Goal: Transaction & Acquisition: Purchase product/service

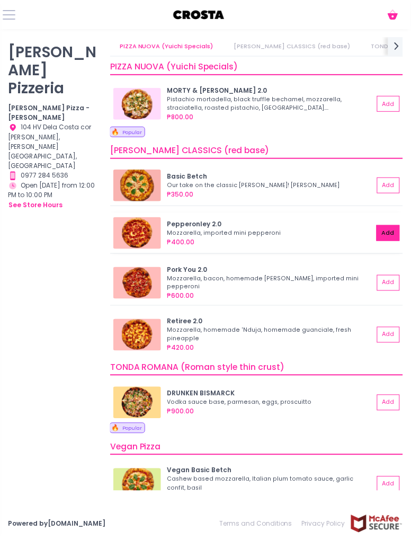
click at [391, 239] on button "Add" at bounding box center [388, 233] width 23 height 16
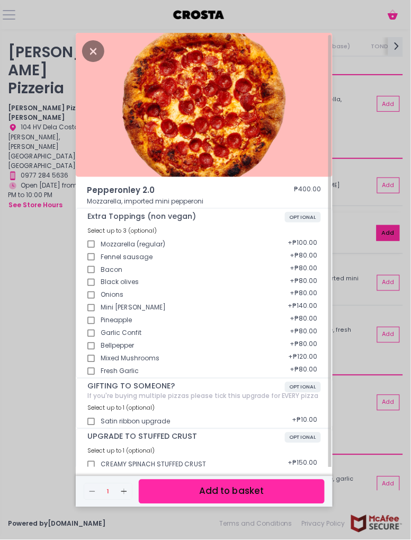
scroll to position [20, 0]
click at [89, 61] on icon "Close" at bounding box center [93, 51] width 22 height 22
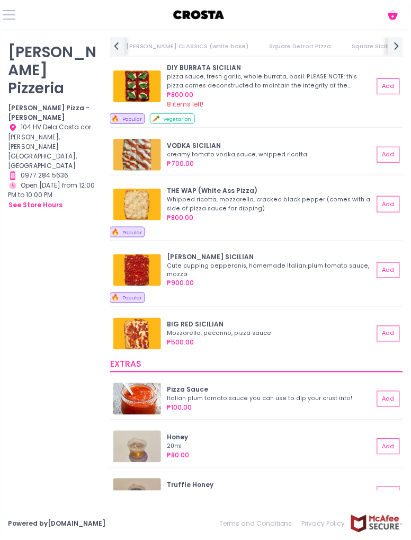
scroll to position [0, 0]
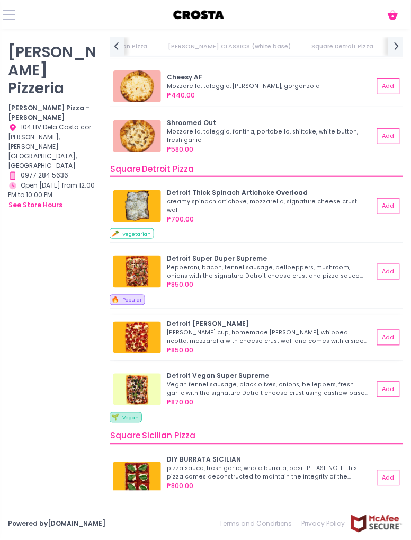
click at [275, 346] on div "₱850.00" at bounding box center [271, 351] width 207 height 10
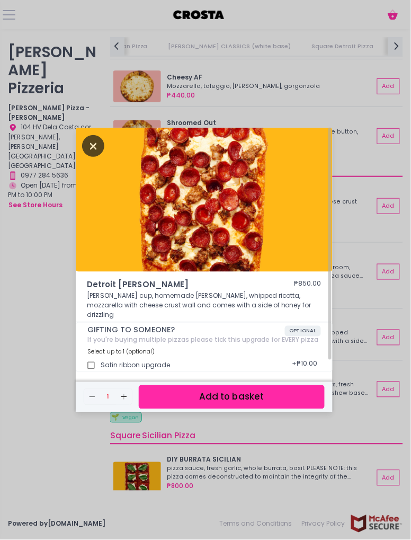
click at [86, 157] on icon "Close" at bounding box center [93, 146] width 22 height 22
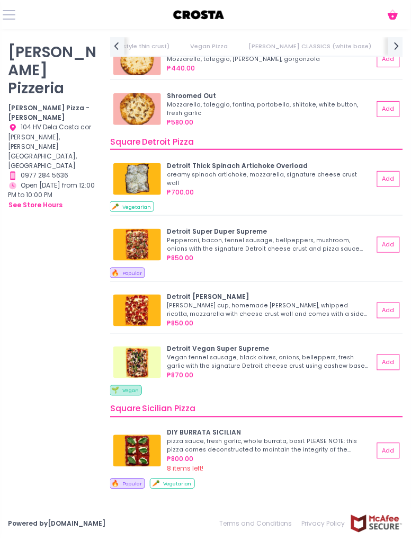
scroll to position [0, 420]
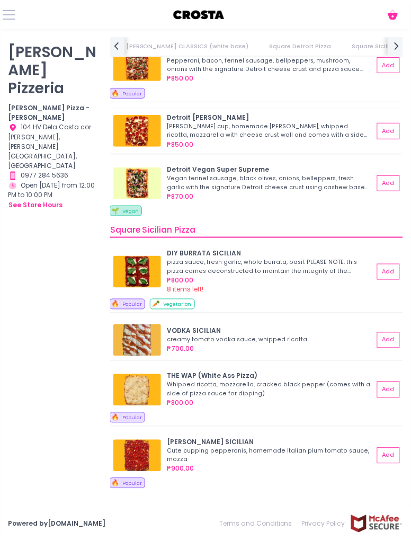
click at [112, 128] on div "Detroit [PERSON_NAME] [PERSON_NAME] cup, homemade [PERSON_NAME], whipped ricott…" at bounding box center [256, 131] width 293 height 45
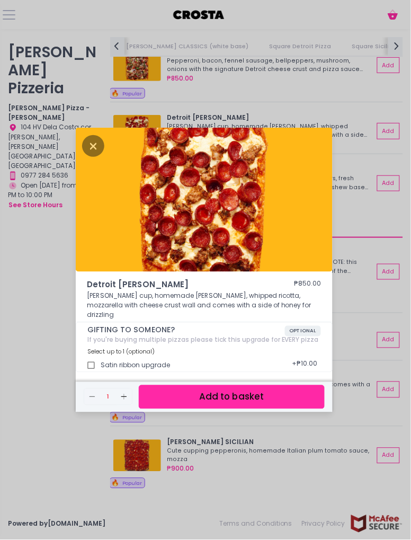
click at [14, 271] on div "Detroit [PERSON_NAME] ₱850.00 [PERSON_NAME] cup, homemade [PERSON_NAME], whippe…" at bounding box center [205, 270] width 411 height 540
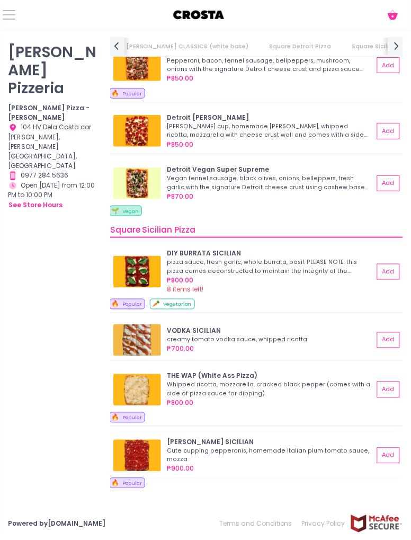
click at [129, 464] on img at bounding box center [137, 456] width 48 height 32
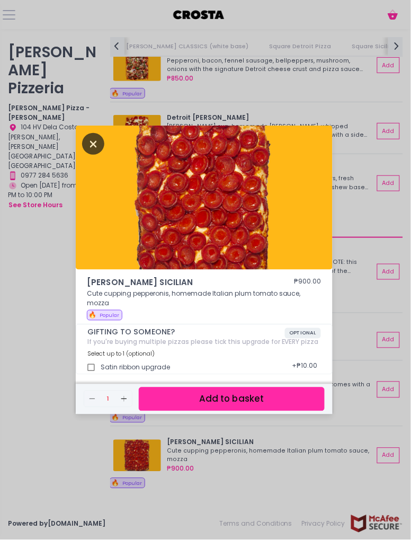
click at [93, 155] on icon "Close" at bounding box center [93, 144] width 22 height 22
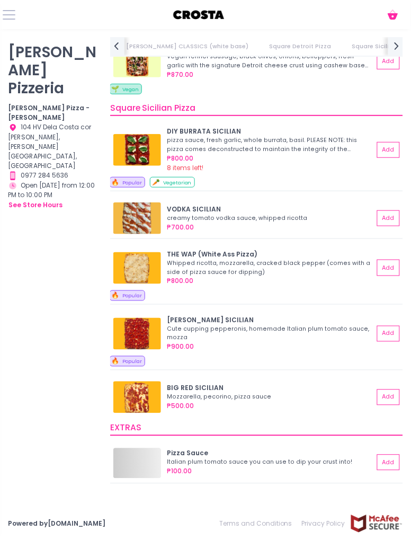
scroll to position [1135, 0]
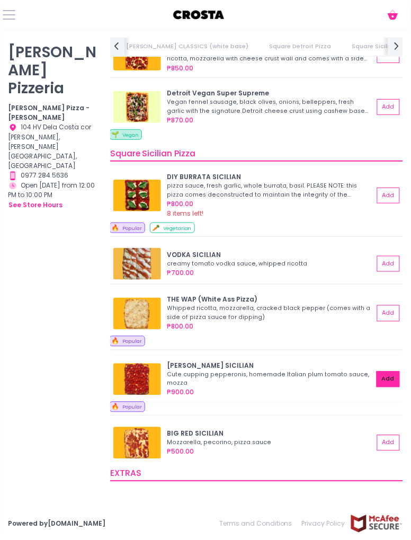
click at [390, 372] on button "Add" at bounding box center [388, 380] width 23 height 16
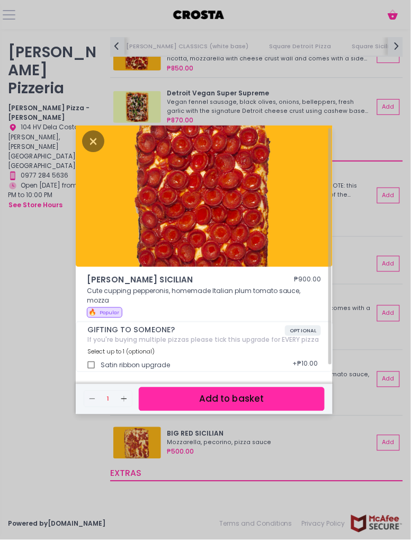
click at [195, 411] on button "Add to basket" at bounding box center [232, 400] width 186 height 24
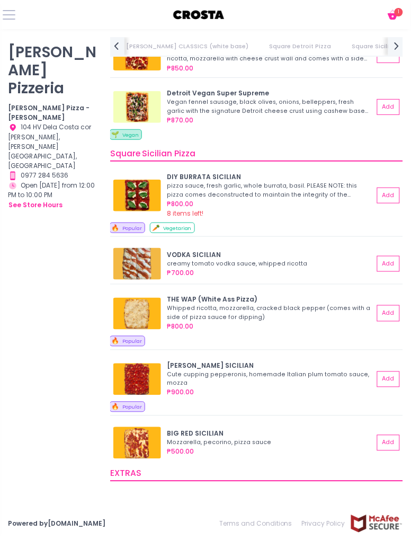
click at [389, 15] on icon "Cart Created with Sketch." at bounding box center [393, 14] width 13 height 13
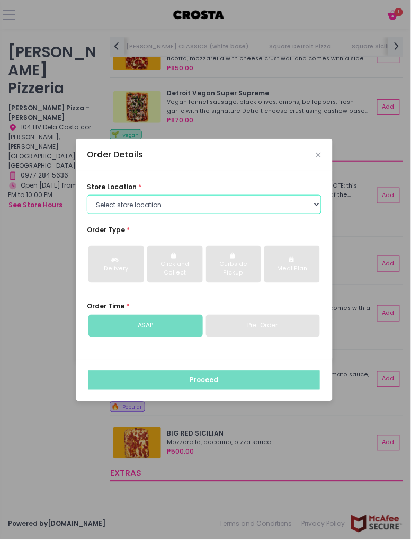
click at [140, 214] on select "Select store location [PERSON_NAME] Pizza - [PERSON_NAME] Pizza - [GEOGRAPHIC_D…" at bounding box center [204, 204] width 235 height 19
select select "65090bae48156caed44a5eb4"
click at [87, 214] on select "Select store location [PERSON_NAME] Pizza - [PERSON_NAME] Pizza - [GEOGRAPHIC_D…" at bounding box center [204, 204] width 235 height 19
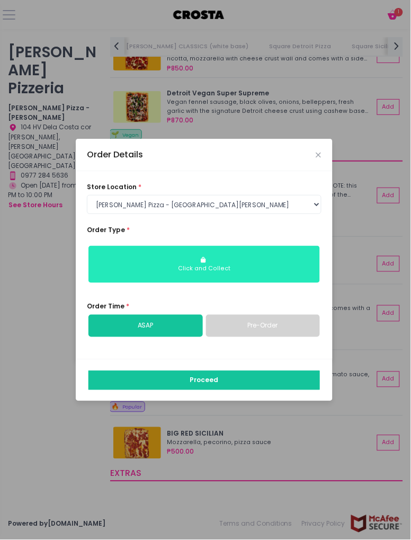
click at [112, 273] on div "Click and Collect" at bounding box center [204, 269] width 218 height 8
click at [167, 283] on button "Click and Collect" at bounding box center [205, 264] width 232 height 37
click at [191, 273] on div "Click and Collect" at bounding box center [204, 269] width 218 height 8
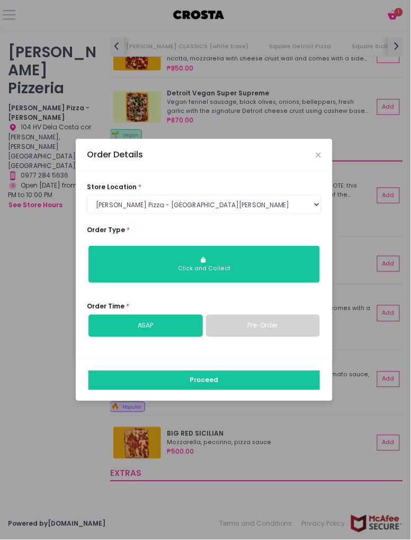
click at [140, 337] on link "ASAP" at bounding box center [146, 326] width 115 height 22
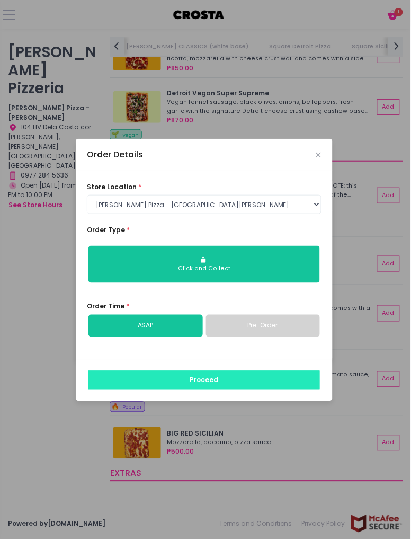
click at [204, 390] on button "Proceed" at bounding box center [205, 380] width 232 height 19
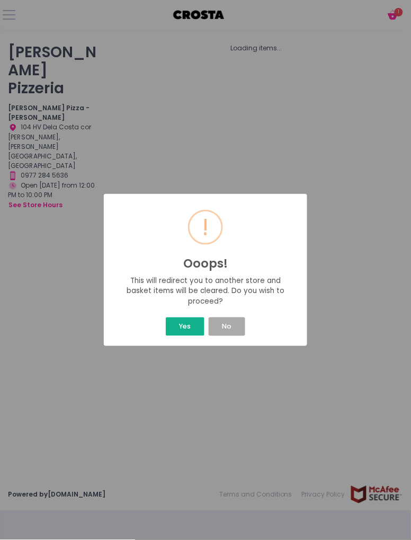
click at [176, 336] on button "Yes" at bounding box center [185, 327] width 39 height 19
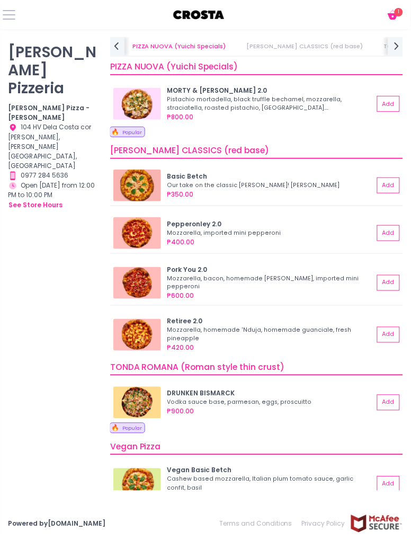
scroll to position [0, 121]
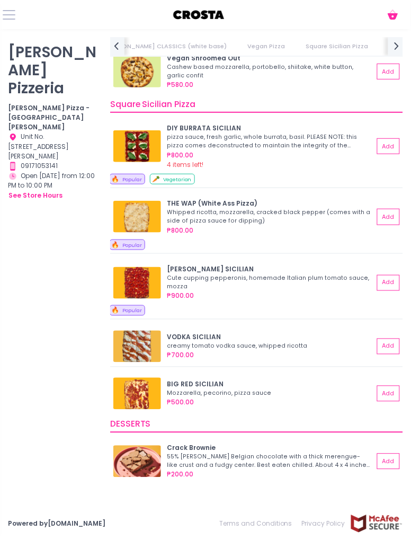
scroll to position [1138, 0]
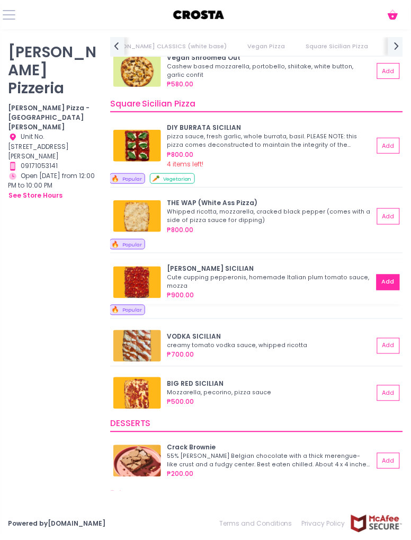
click at [390, 283] on button "Add" at bounding box center [388, 283] width 23 height 16
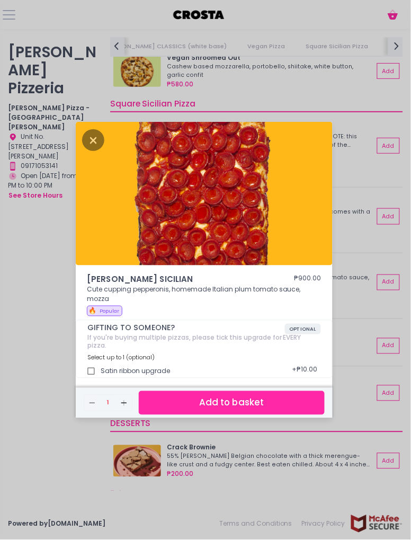
click at [247, 415] on button "Add to basket" at bounding box center [232, 403] width 186 height 24
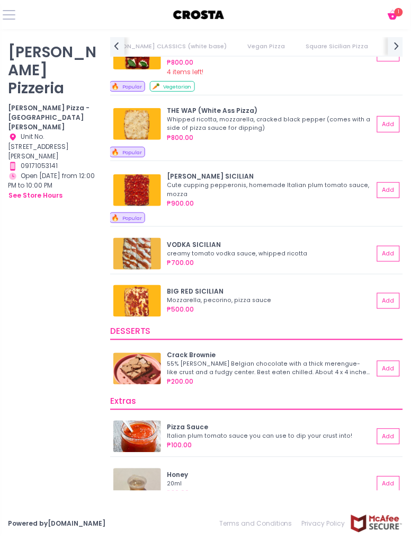
scroll to position [1231, 0]
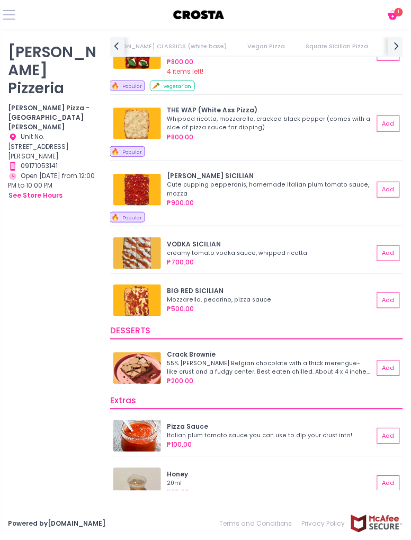
click at [397, 18] on icon at bounding box center [393, 16] width 10 height 6
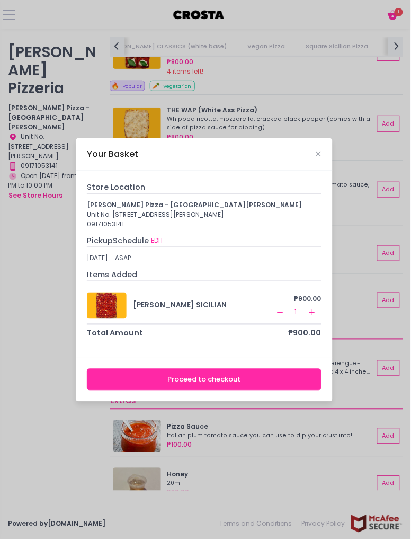
click at [96, 391] on button "Proceed to checkout" at bounding box center [204, 380] width 235 height 22
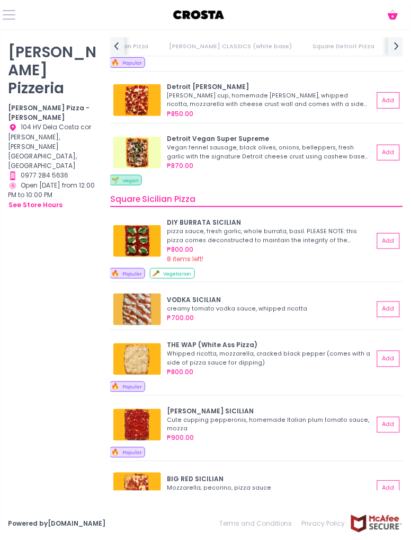
scroll to position [0, 552]
click at [392, 423] on button "Add" at bounding box center [388, 425] width 23 height 16
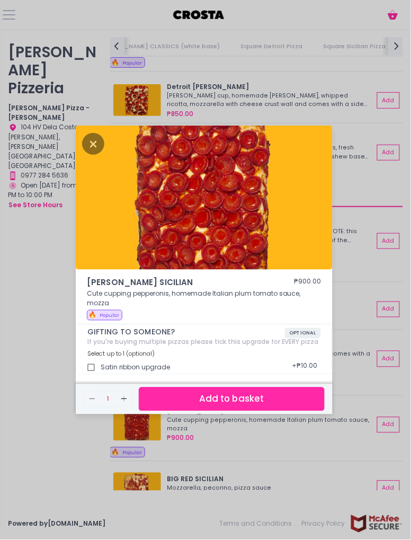
click at [155, 411] on button "Add to basket" at bounding box center [232, 400] width 186 height 24
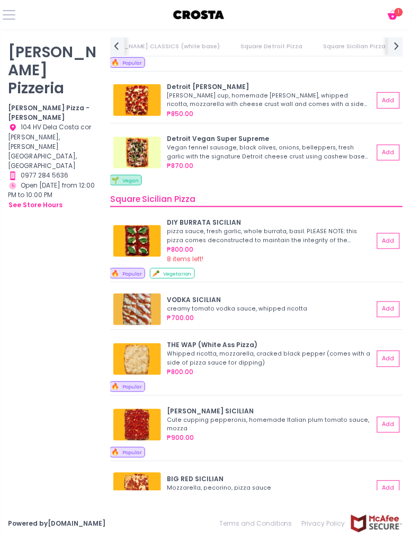
click at [396, 16] on icon at bounding box center [393, 16] width 10 height 6
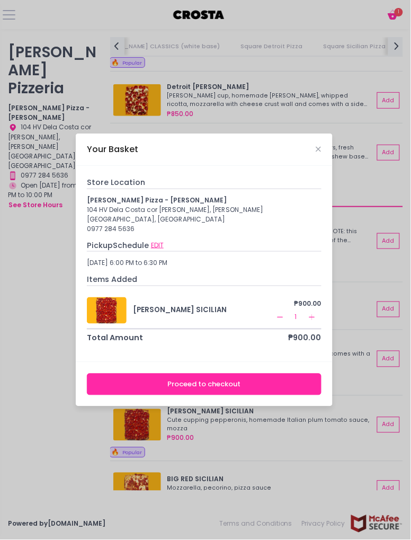
click at [154, 251] on button "EDIT" at bounding box center [158, 245] width 14 height 11
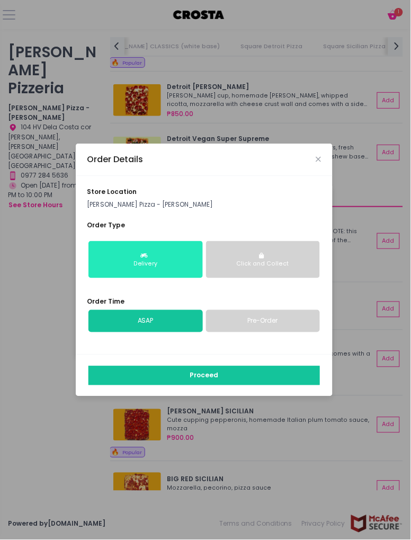
click at [118, 268] on div "Delivery" at bounding box center [145, 264] width 101 height 8
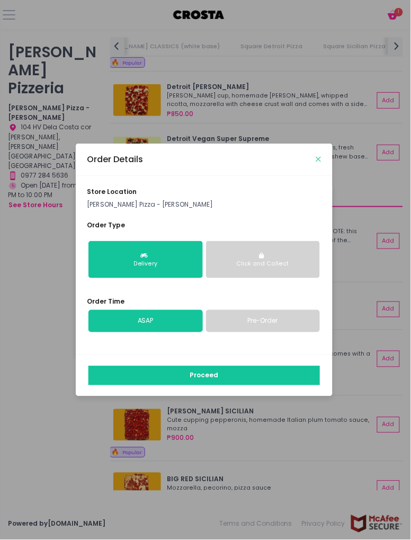
click at [321, 163] on icon "Close" at bounding box center [318, 159] width 5 height 7
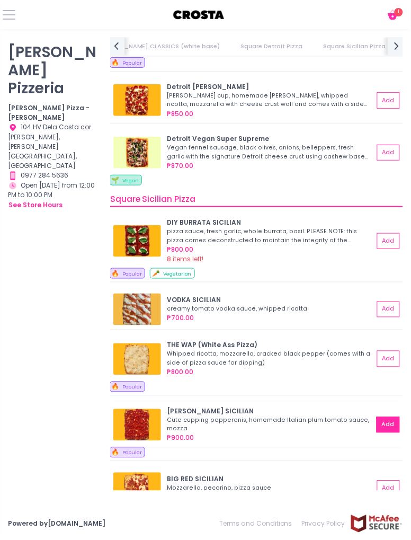
click at [389, 417] on button "Add" at bounding box center [388, 425] width 23 height 16
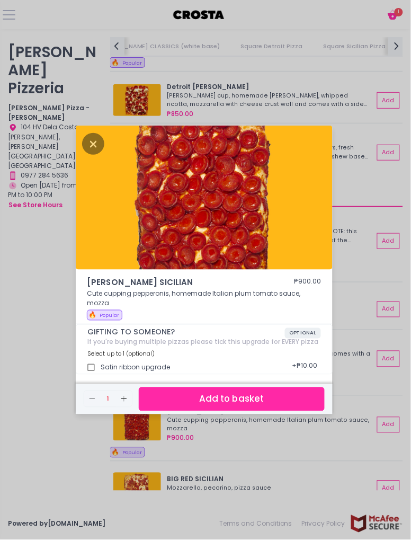
click at [177, 411] on button "Add to basket" at bounding box center [232, 400] width 186 height 24
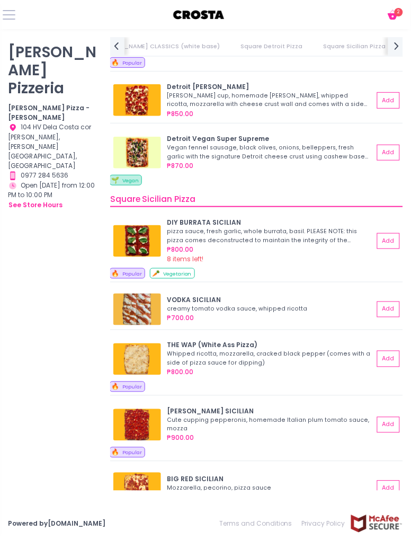
click at [394, 14] on icon at bounding box center [393, 16] width 10 height 6
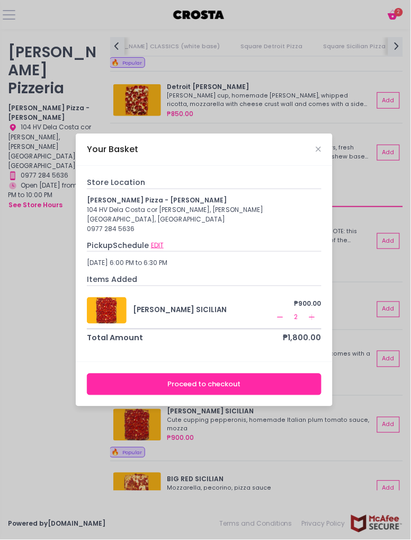
click at [159, 251] on button "EDIT" at bounding box center [158, 245] width 14 height 11
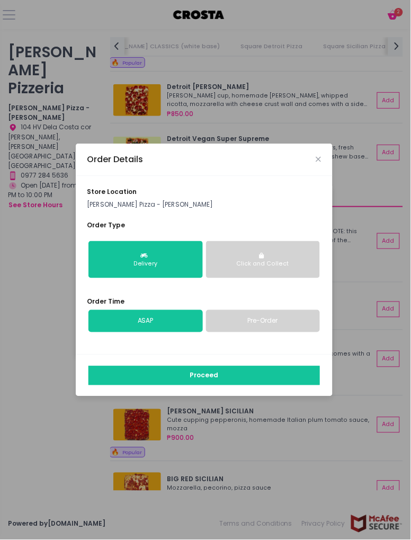
click at [111, 209] on p "[PERSON_NAME] Pizza - [PERSON_NAME]" at bounding box center [204, 205] width 235 height 10
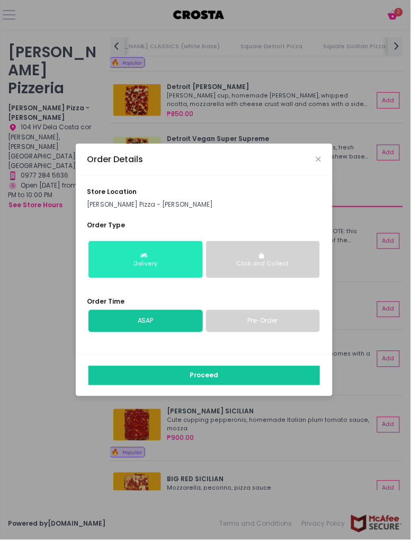
click at [122, 278] on button "Delivery" at bounding box center [146, 259] width 115 height 37
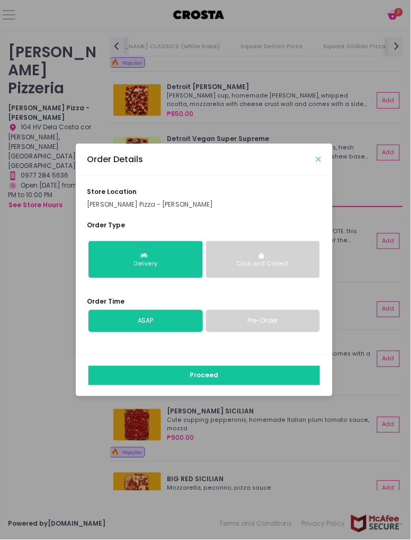
click at [320, 163] on icon "Close" at bounding box center [318, 159] width 5 height 7
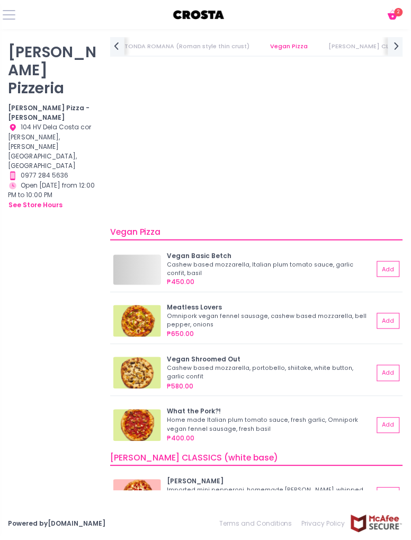
scroll to position [0, 150]
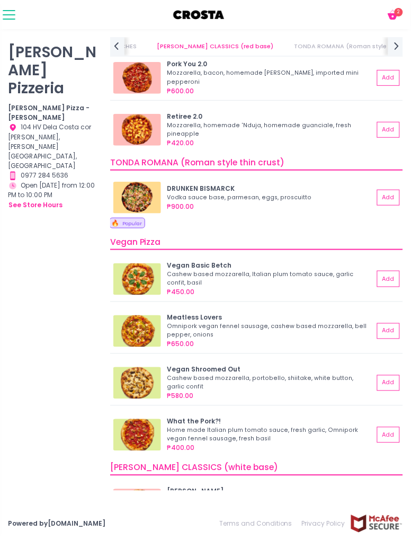
click at [14, 15] on span at bounding box center [9, 14] width 13 height 1
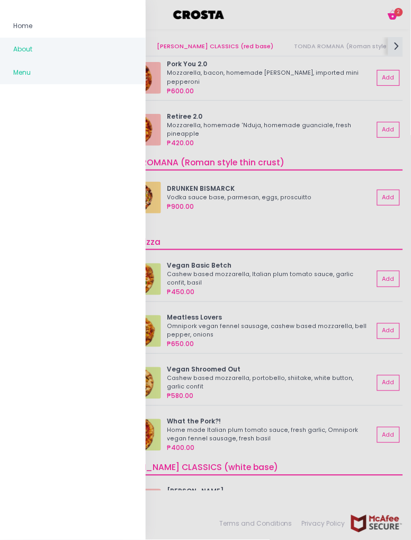
click at [91, 39] on link "About" at bounding box center [73, 49] width 146 height 23
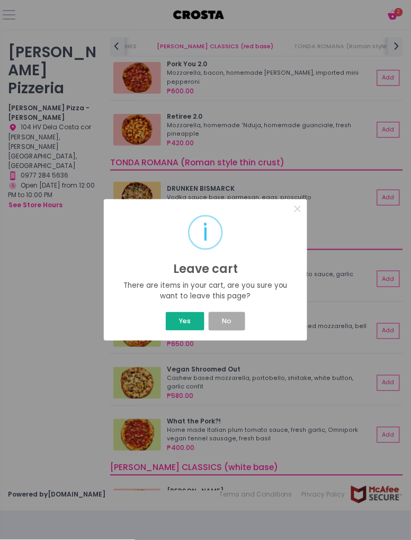
click at [168, 331] on button "Yes" at bounding box center [185, 321] width 39 height 19
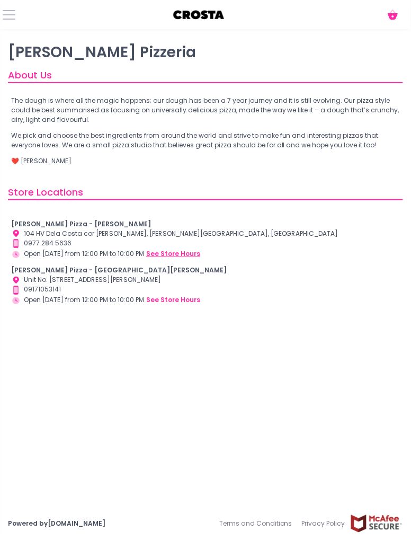
click at [183, 256] on button "see store hours" at bounding box center [173, 254] width 55 height 11
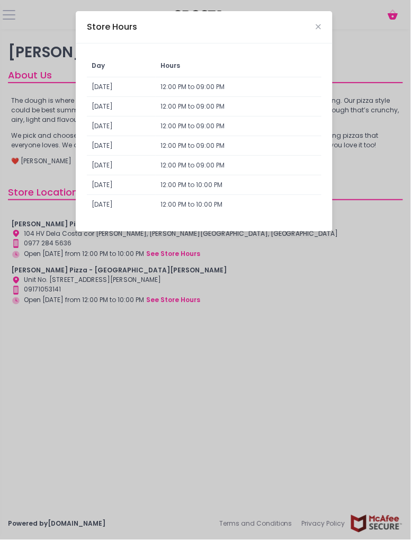
click at [235, 262] on div "Store Hours Day Hours Sunday 12:00 PM to 09:00 PM Monday 12:00 PM to 09:00 PM T…" at bounding box center [205, 270] width 411 height 540
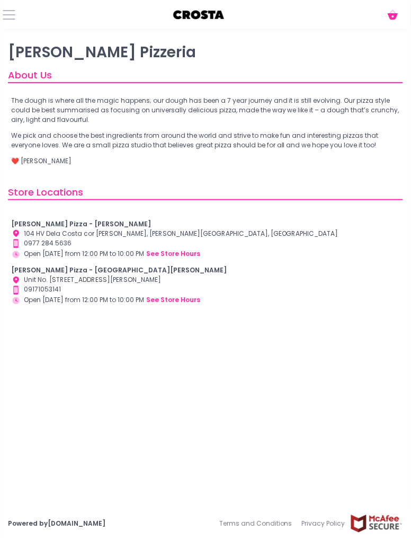
click at [179, 311] on div "Crosta Pizza - Salcedo Location Created with Sketch. 104 HV Dela Costa cor LP L…" at bounding box center [205, 263] width 395 height 112
click at [37, 247] on div "Contact Number Created with Sketch. 0977 284 5636" at bounding box center [205, 244] width 389 height 10
click at [11, 14] on span at bounding box center [9, 14] width 13 height 1
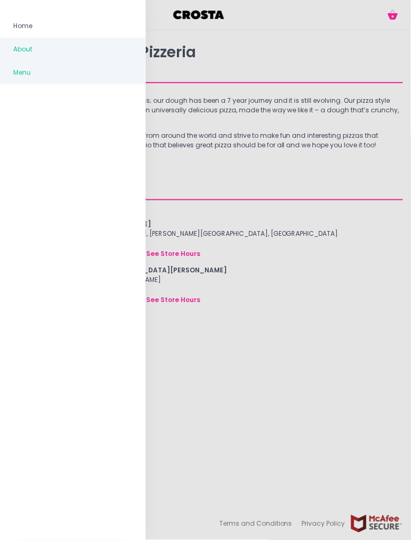
click at [23, 80] on link "Menu" at bounding box center [73, 72] width 146 height 23
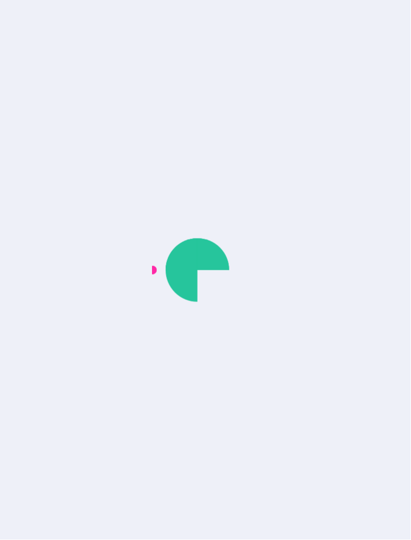
click at [23, 78] on div at bounding box center [205, 270] width 411 height 540
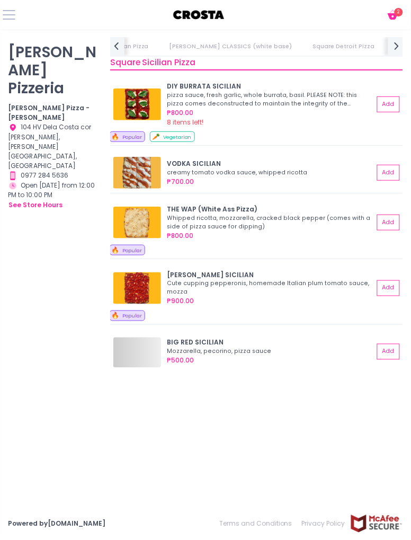
scroll to position [0, 601]
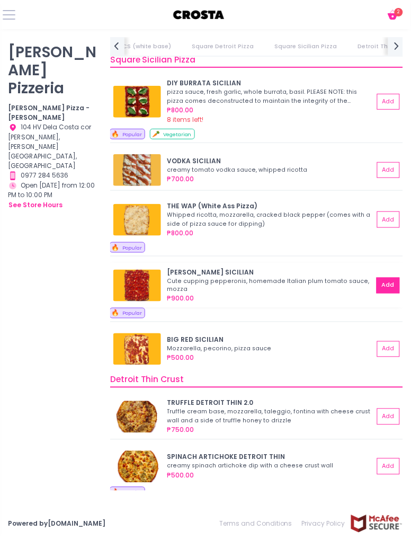
click at [389, 284] on button "Add" at bounding box center [388, 286] width 23 height 16
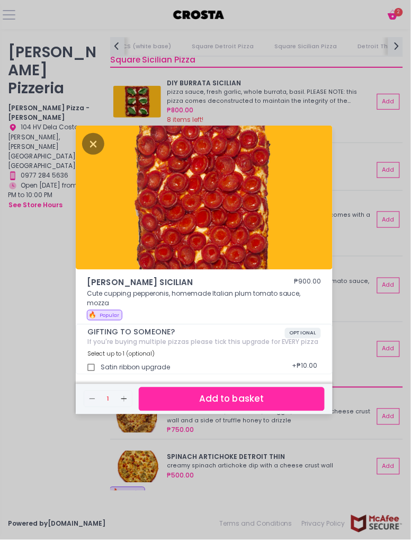
click at [280, 411] on button "Add to basket" at bounding box center [232, 400] width 186 height 24
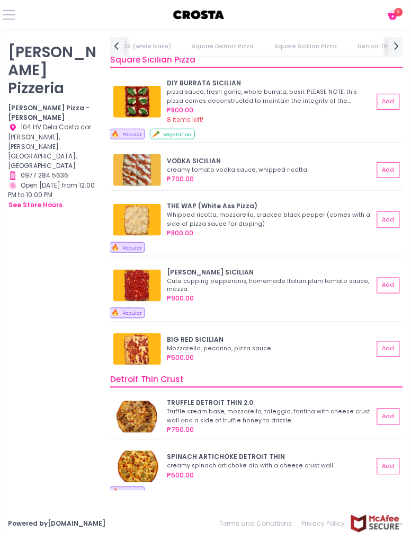
click at [397, 19] on icon "Cart Created with Sketch." at bounding box center [393, 14] width 13 height 13
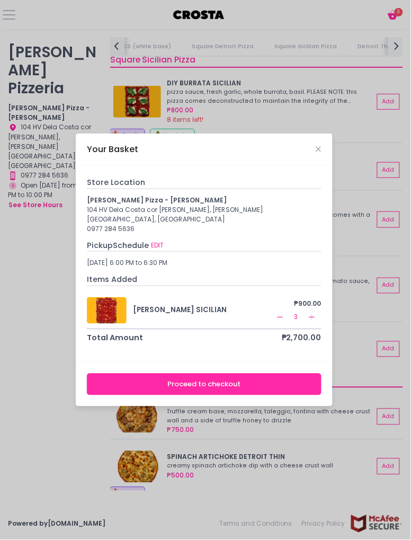
click at [280, 318] on rect at bounding box center [281, 318] width 6 height 1
click at [163, 251] on button "EDIT" at bounding box center [158, 245] width 14 height 11
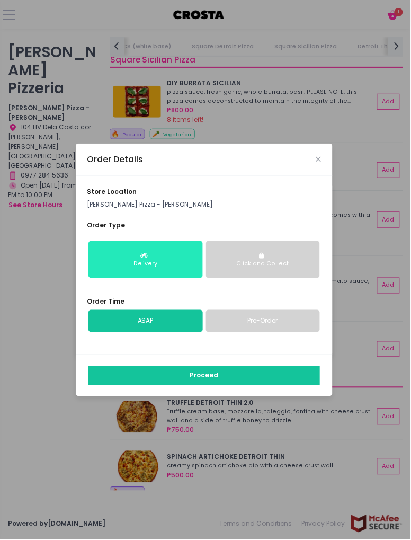
click at [171, 276] on button "Delivery" at bounding box center [146, 259] width 115 height 37
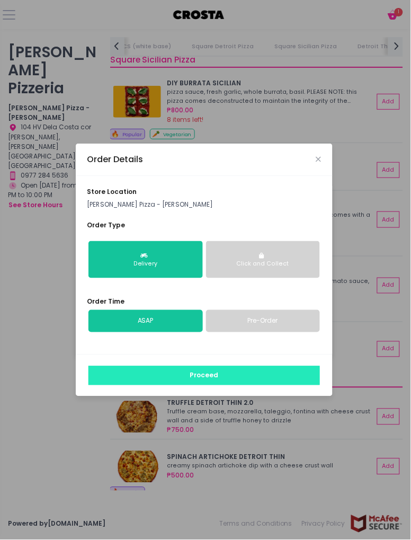
click at [254, 385] on button "Proceed" at bounding box center [205, 375] width 232 height 19
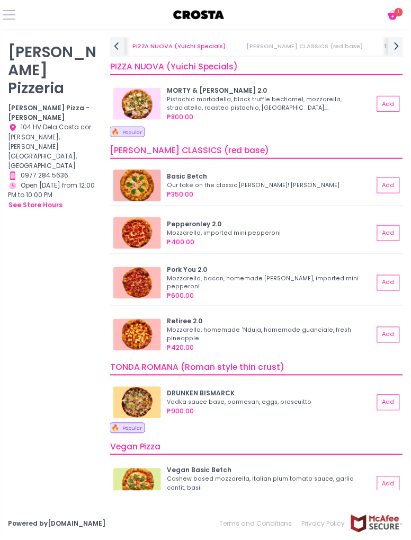
scroll to position [0, 121]
click at [391, 17] on icon at bounding box center [393, 16] width 10 height 6
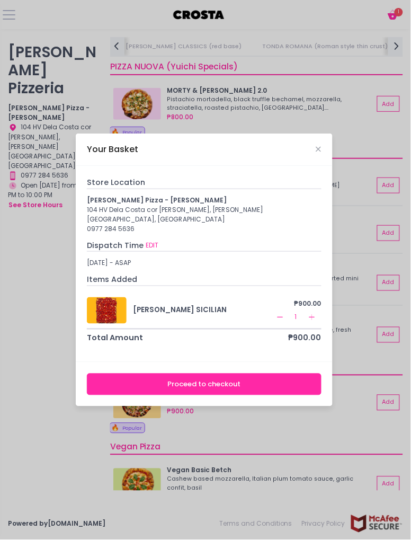
click at [398, 15] on div "Your Basket Store Location Crosta Pizza - Salcedo 104 HV Dela Costa cor LP Levi…" at bounding box center [205, 270] width 411 height 540
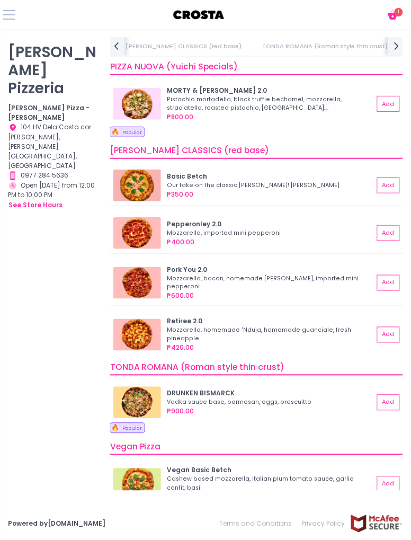
click at [390, 19] on icon "Cart Created with Sketch." at bounding box center [393, 14] width 13 height 13
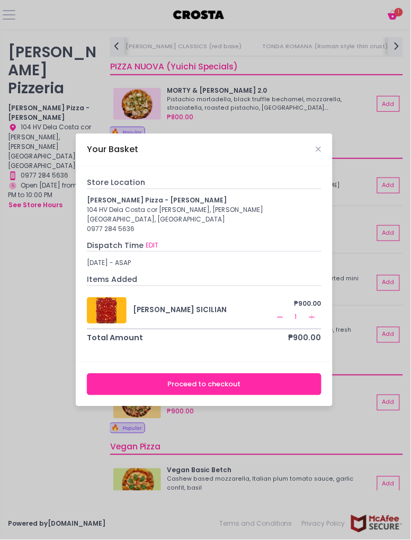
click at [295, 395] on button "Proceed to checkout" at bounding box center [204, 385] width 235 height 22
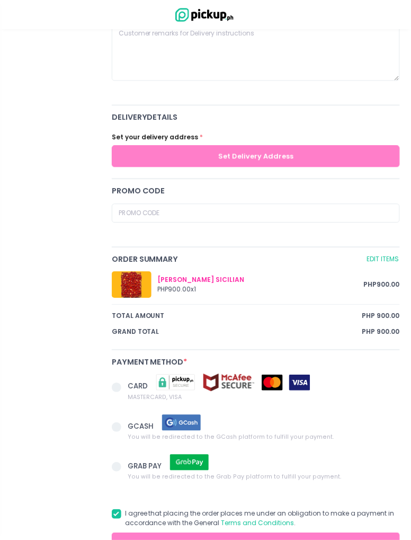
scroll to position [305, 0]
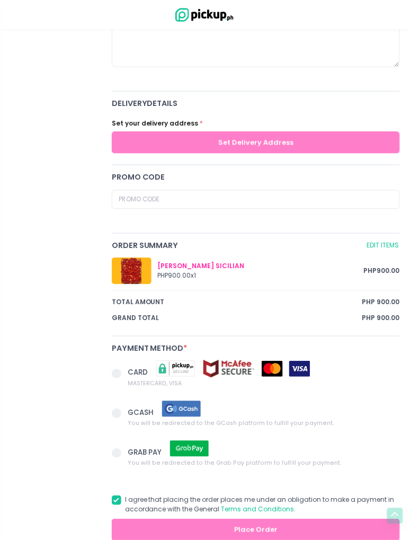
click at [117, 374] on span at bounding box center [117, 374] width 10 height 10
click at [125, 374] on input "CARD MASTERCARD, VISA" at bounding box center [128, 371] width 7 height 7
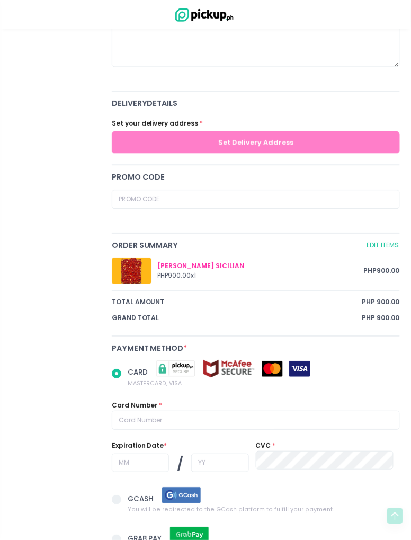
click at [115, 380] on label "CARD MASTERCARD, VISA" at bounding box center [256, 373] width 288 height 29
click at [125, 375] on input "CARD MASTERCARD, VISA" at bounding box center [128, 371] width 7 height 7
click at [116, 372] on span at bounding box center [117, 374] width 10 height 10
click at [125, 372] on input "CARD MASTERCARD, VISA" at bounding box center [128, 371] width 7 height 7
click at [117, 371] on span at bounding box center [117, 374] width 10 height 10
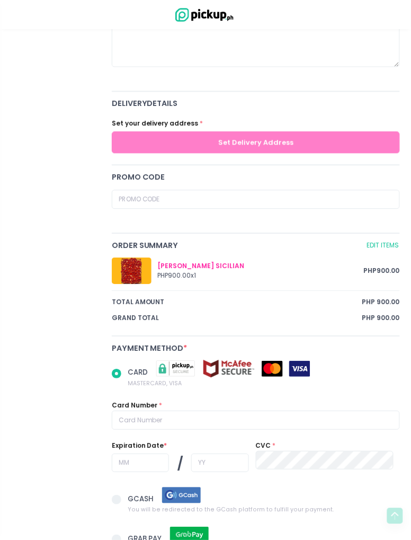
click at [125, 371] on input "CARD MASTERCARD, VISA" at bounding box center [128, 371] width 7 height 7
click at [117, 373] on span at bounding box center [117, 374] width 10 height 10
click at [125, 373] on input "CARD MASTERCARD, VISA" at bounding box center [128, 371] width 7 height 7
radio input "true"
click at [120, 498] on span at bounding box center [117, 500] width 10 height 10
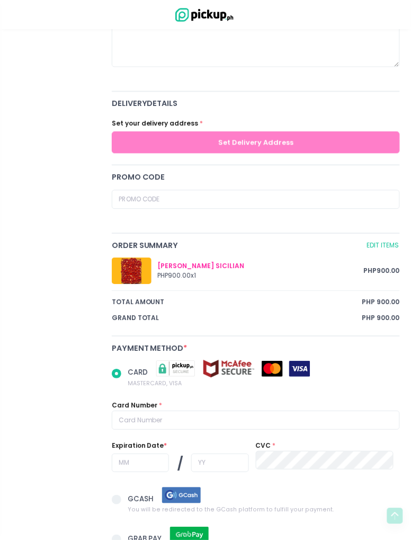
click at [125, 498] on input "GCASH You will be redirected to the GCash platform to fulfill your payment." at bounding box center [128, 498] width 7 height 7
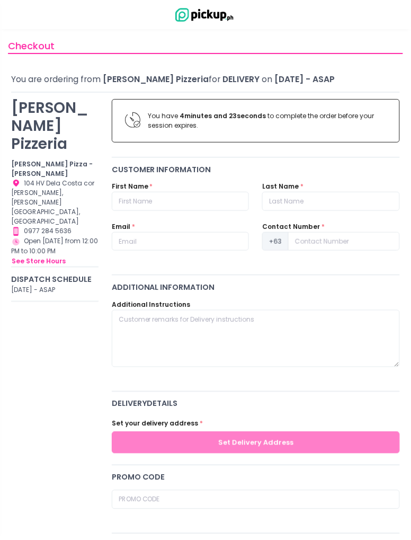
scroll to position [0, 0]
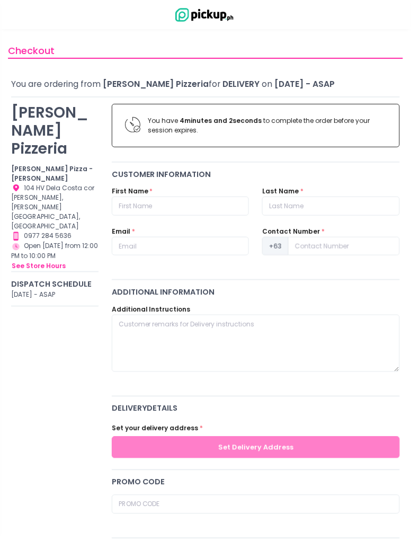
radio input "true"
